Goal: Task Accomplishment & Management: Manage account settings

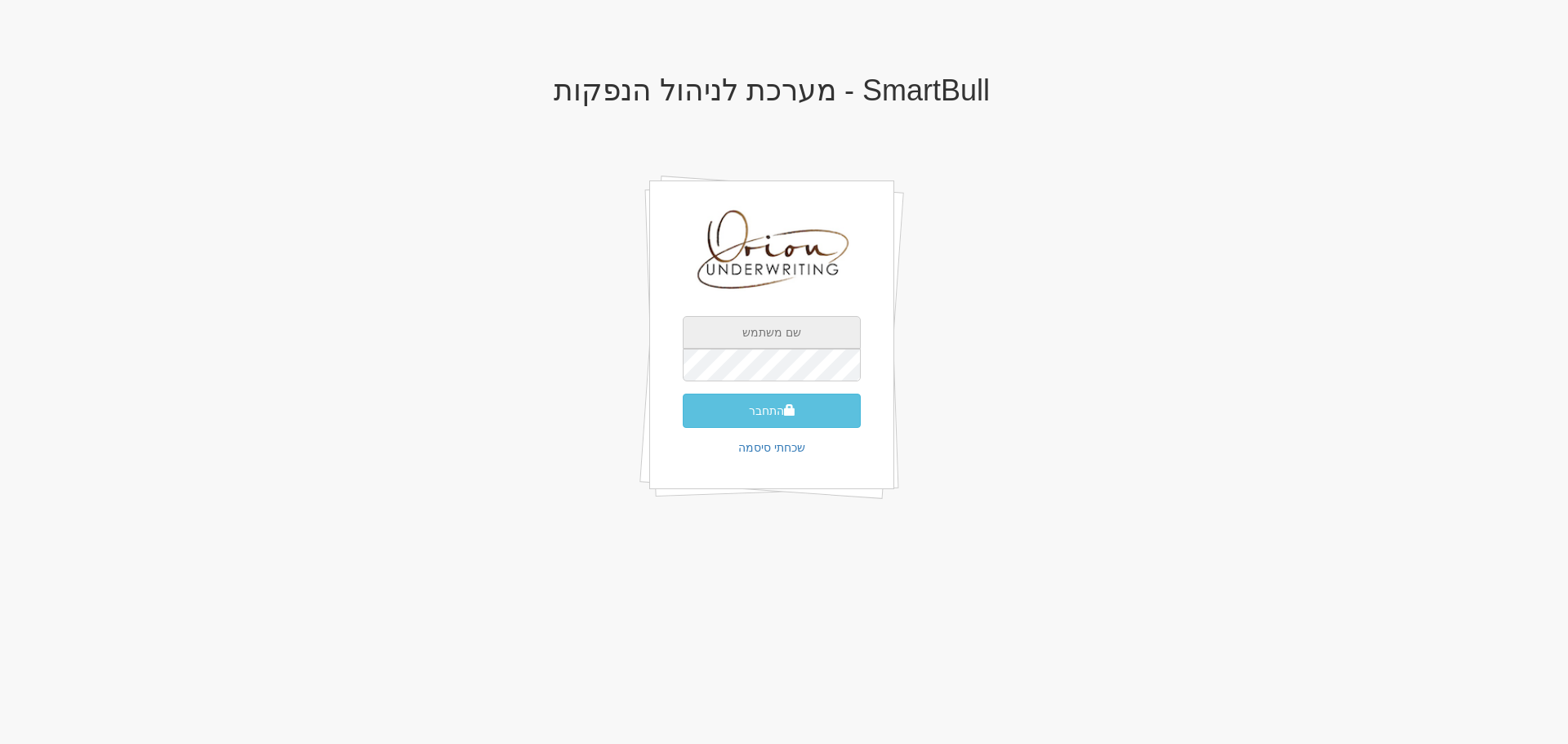
click at [778, 330] on input "text" at bounding box center [771, 332] width 178 height 33
type input "[EMAIL_ADDRESS][DOMAIN_NAME]"
click at [682, 393] on button "התחבר" at bounding box center [771, 410] width 178 height 35
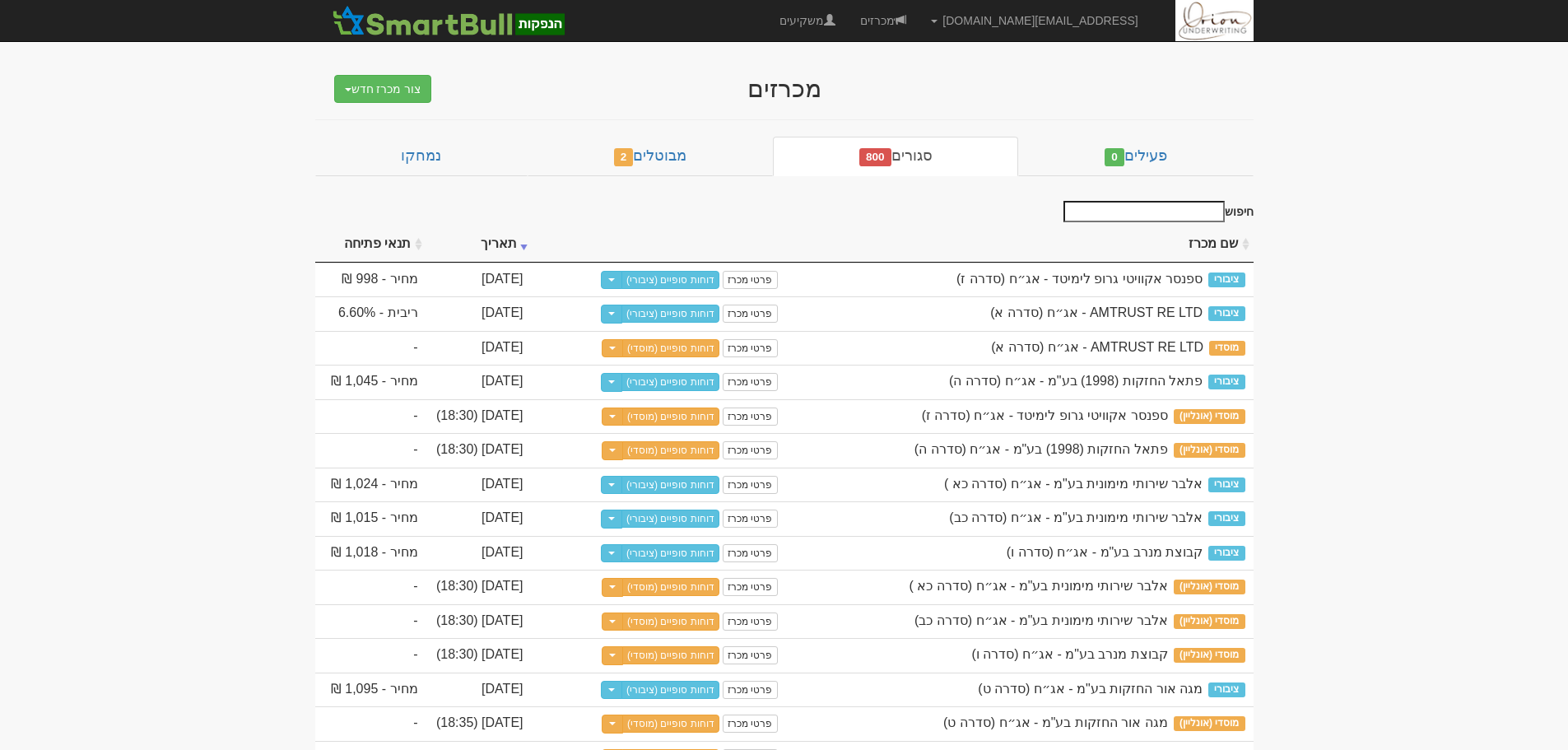
click at [916, 141] on link "סגורים 800" at bounding box center [895, 157] width 245 height 40
click at [933, 170] on link "סגורים 800" at bounding box center [895, 157] width 245 height 40
click at [931, 148] on link "סגורים 800" at bounding box center [895, 157] width 245 height 40
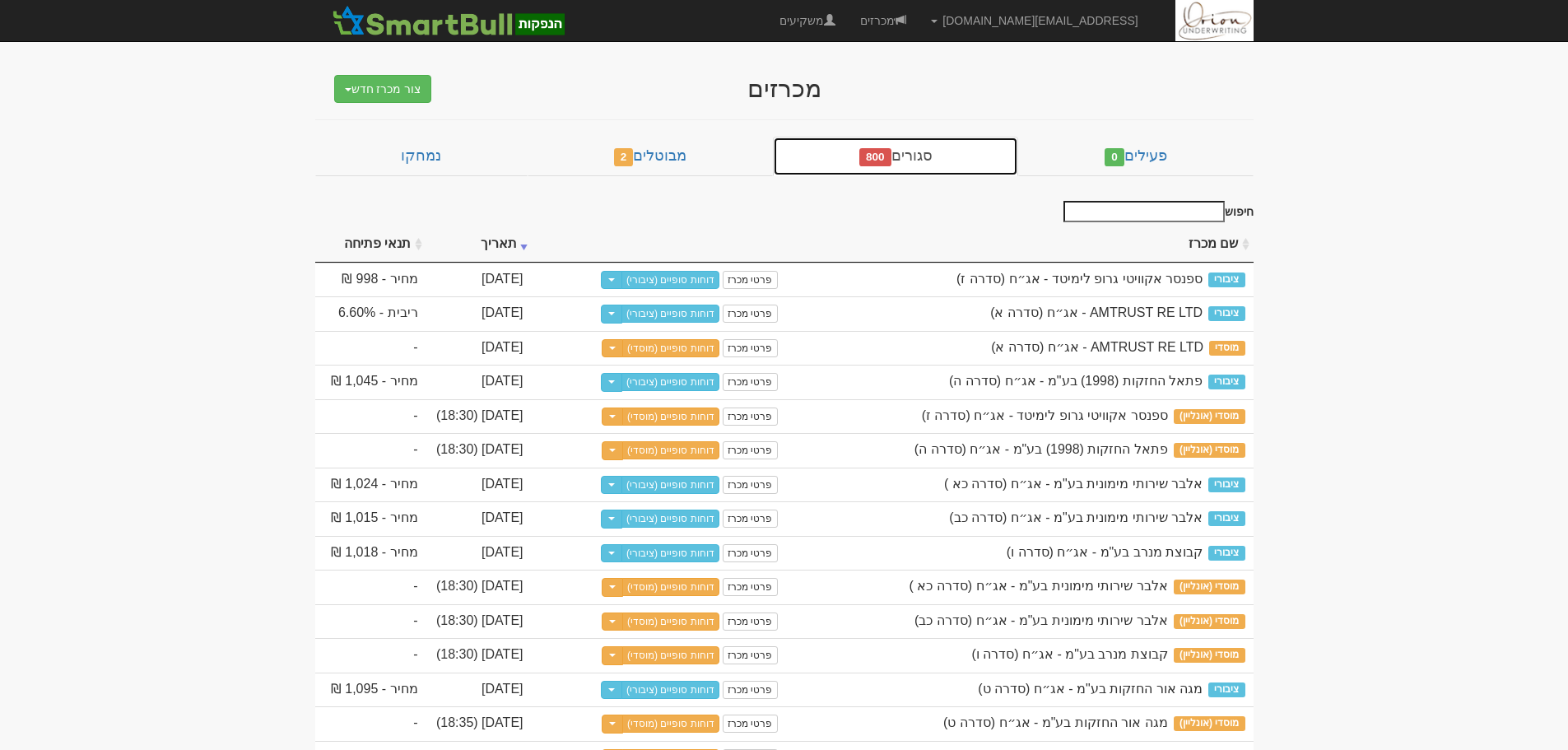
click at [933, 150] on link "סגורים 800" at bounding box center [895, 157] width 245 height 40
click at [987, 162] on link "סגורים 800" at bounding box center [895, 157] width 245 height 40
drag, startPoint x: 881, startPoint y: 141, endPoint x: 885, endPoint y: 152, distance: 11.7
click at [881, 141] on link "סגורים 800" at bounding box center [895, 157] width 245 height 40
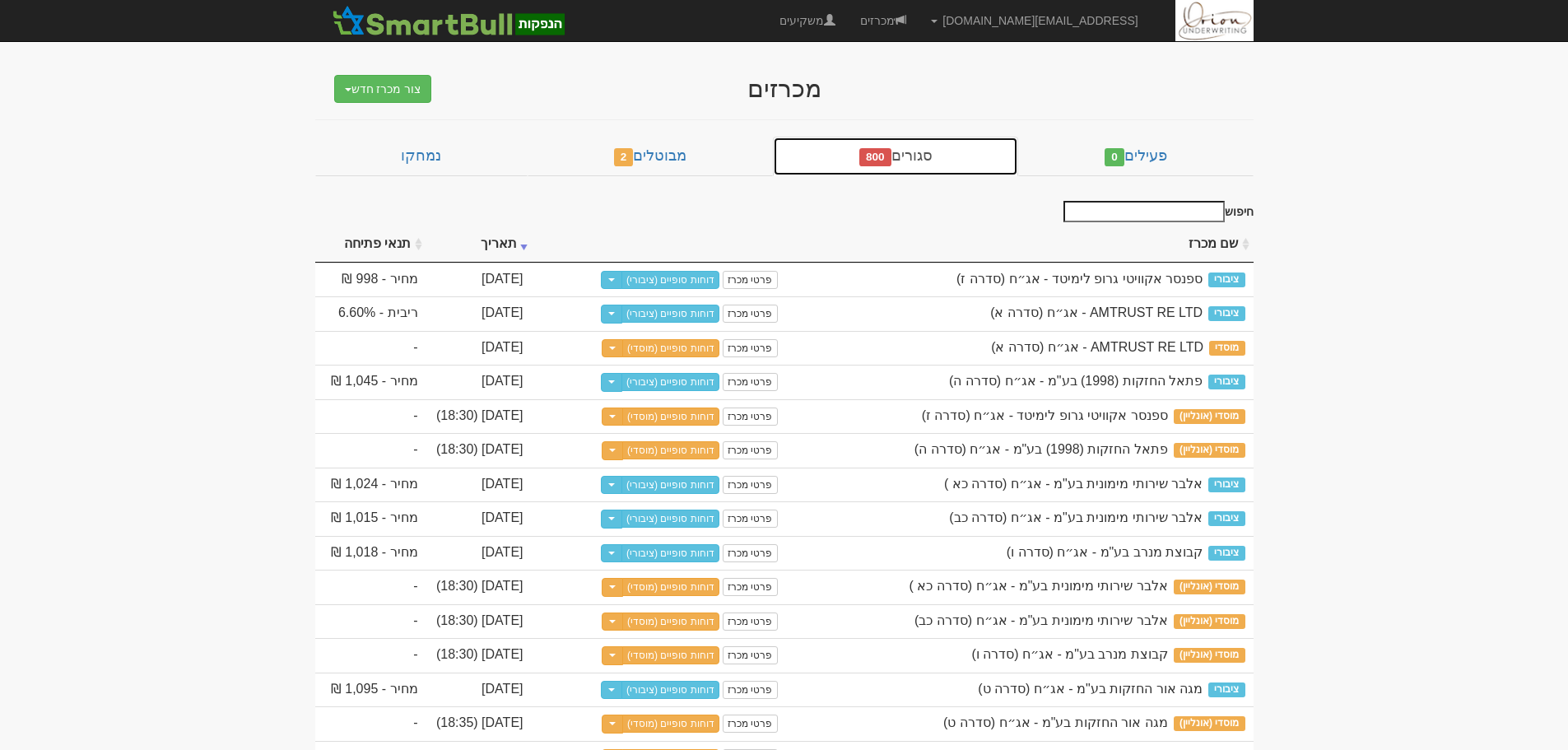
click at [889, 159] on span "800" at bounding box center [876, 157] width 32 height 18
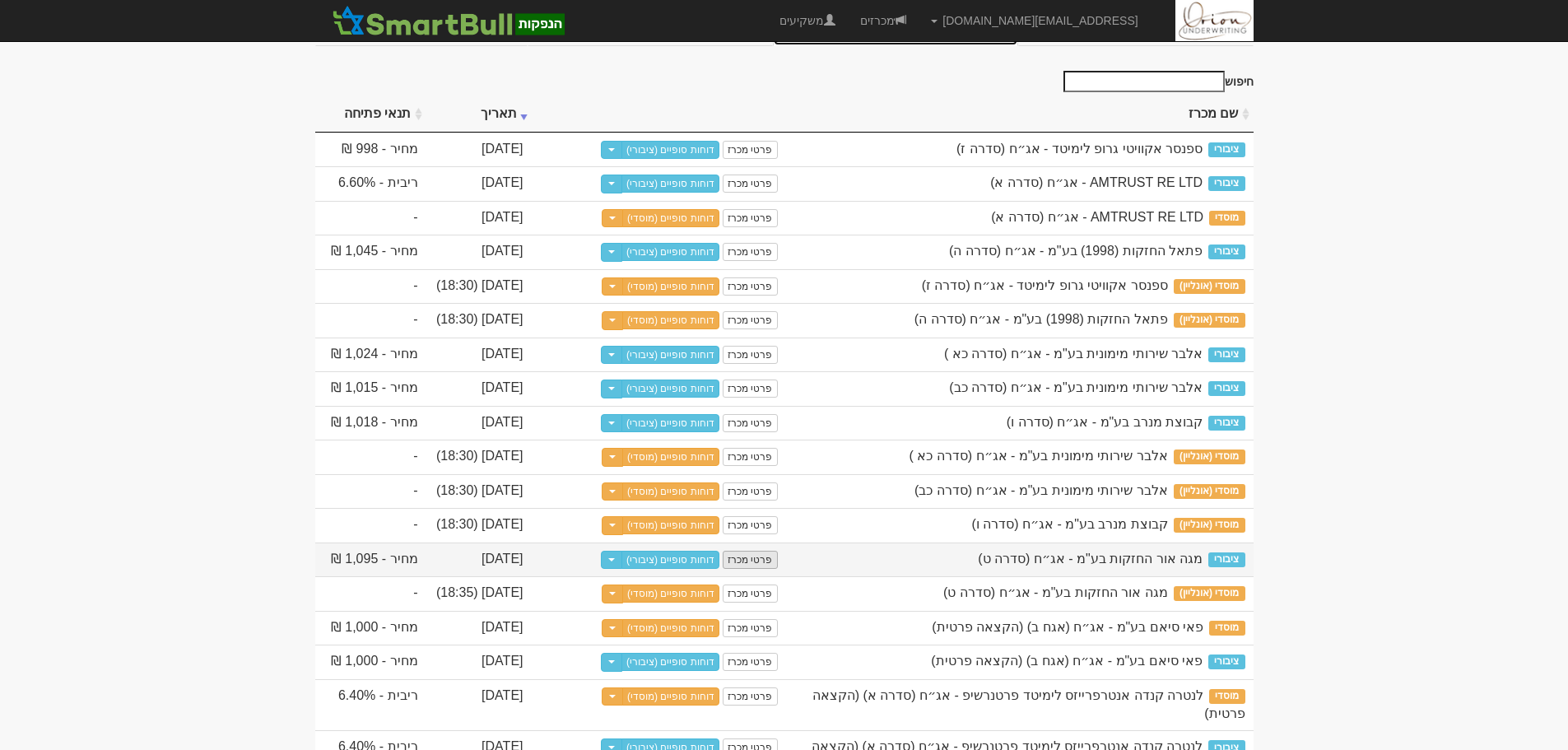
scroll to position [164, 0]
